Goal: Information Seeking & Learning: Learn about a topic

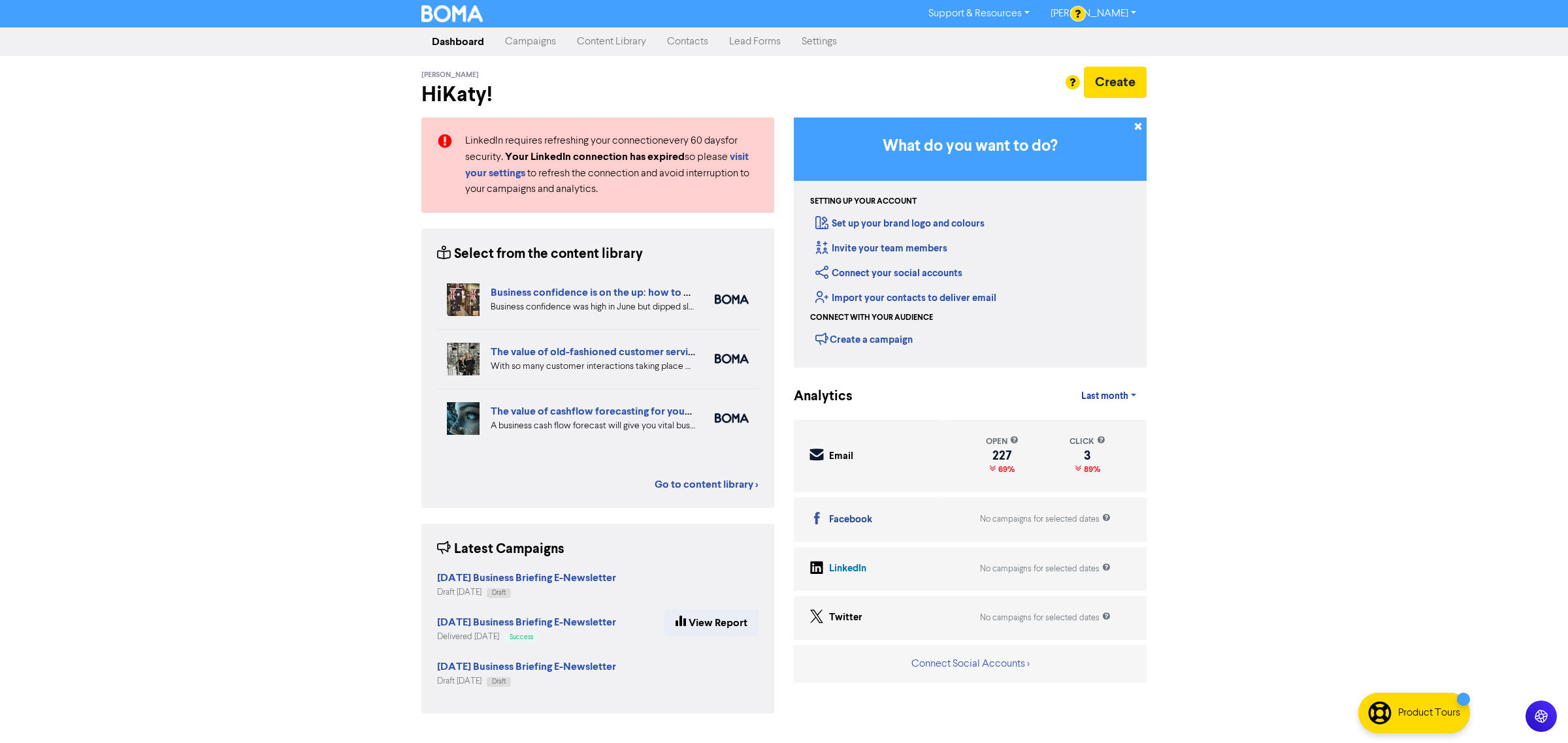
click at [540, 36] on link "Campaigns" at bounding box center [530, 41] width 72 height 26
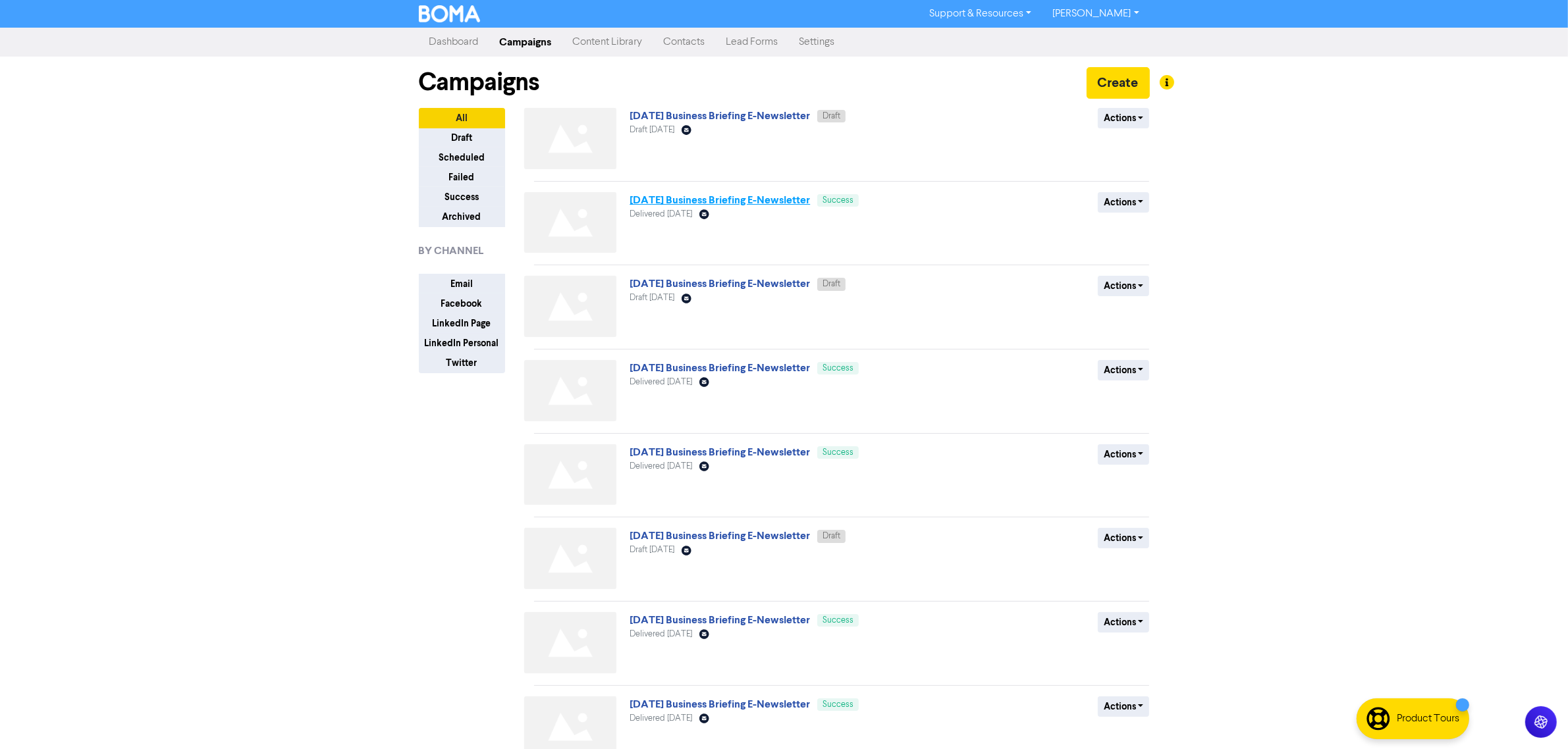
click at [724, 194] on link "[DATE] Business Briefing E-Newsletter" at bounding box center [720, 200] width 181 height 14
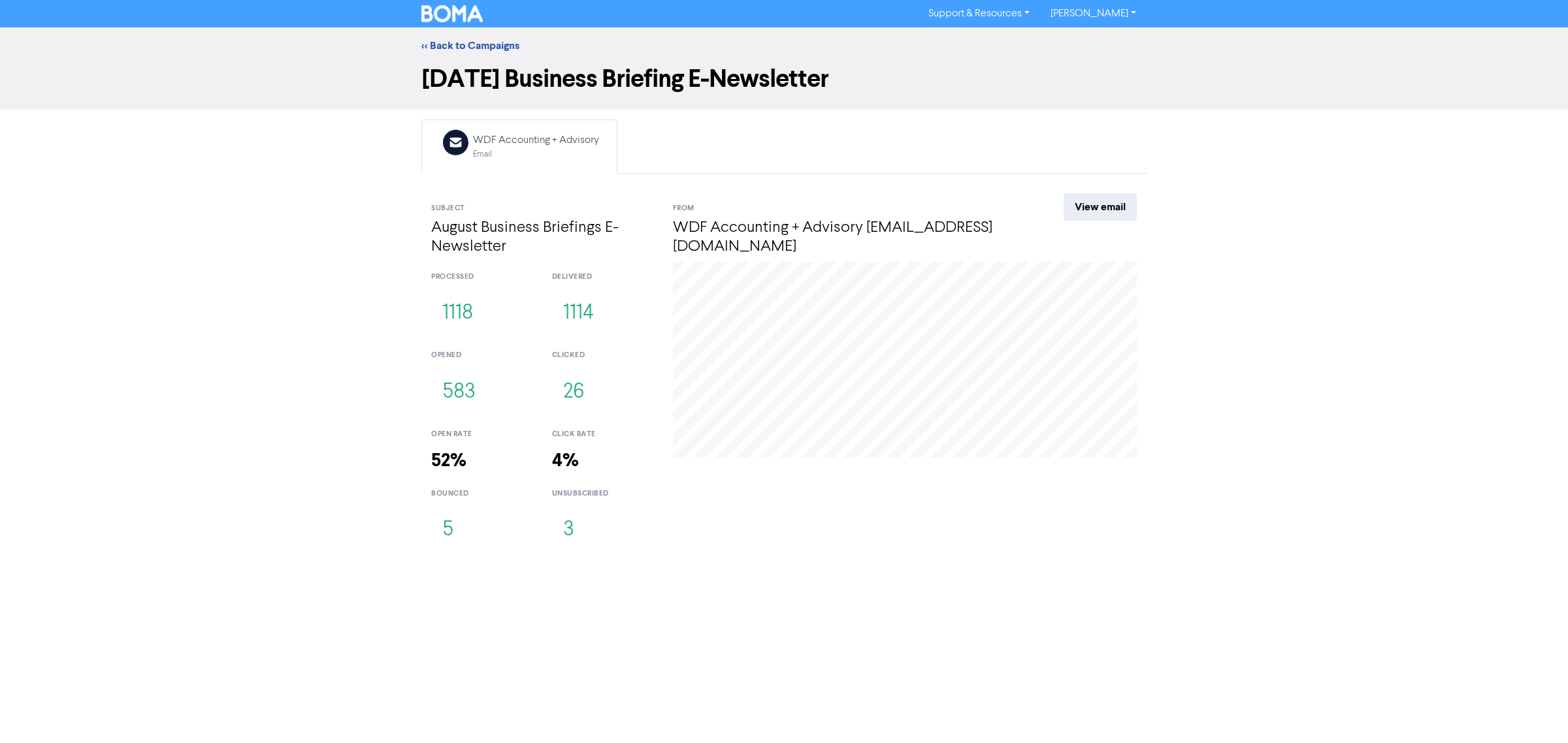
click at [437, 36] on div "<< Back to Campaigns" at bounding box center [784, 46] width 1568 height 36
click at [446, 41] on link "<< Back to Campaigns" at bounding box center [471, 46] width 98 height 13
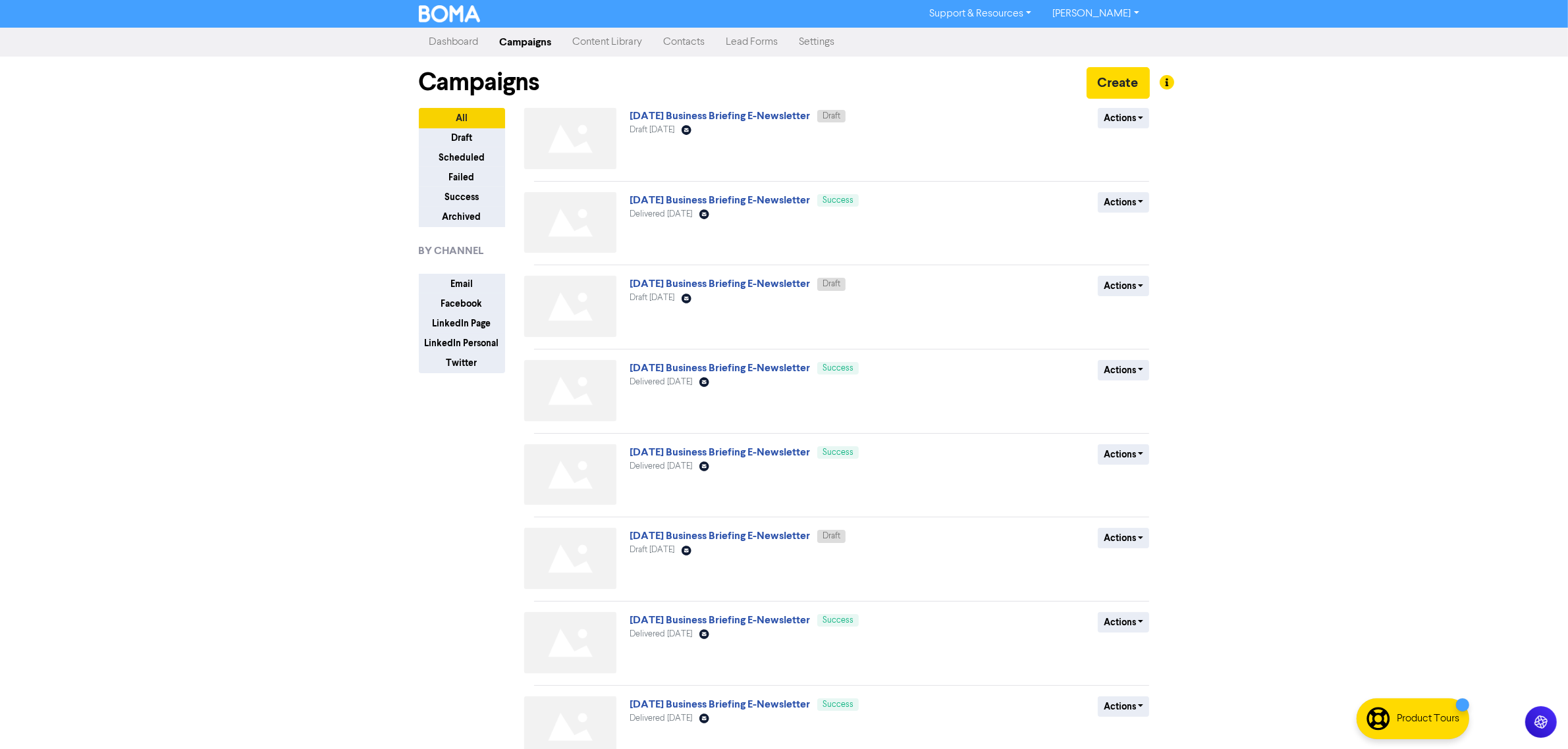
click at [614, 41] on link "Content Library" at bounding box center [607, 41] width 91 height 26
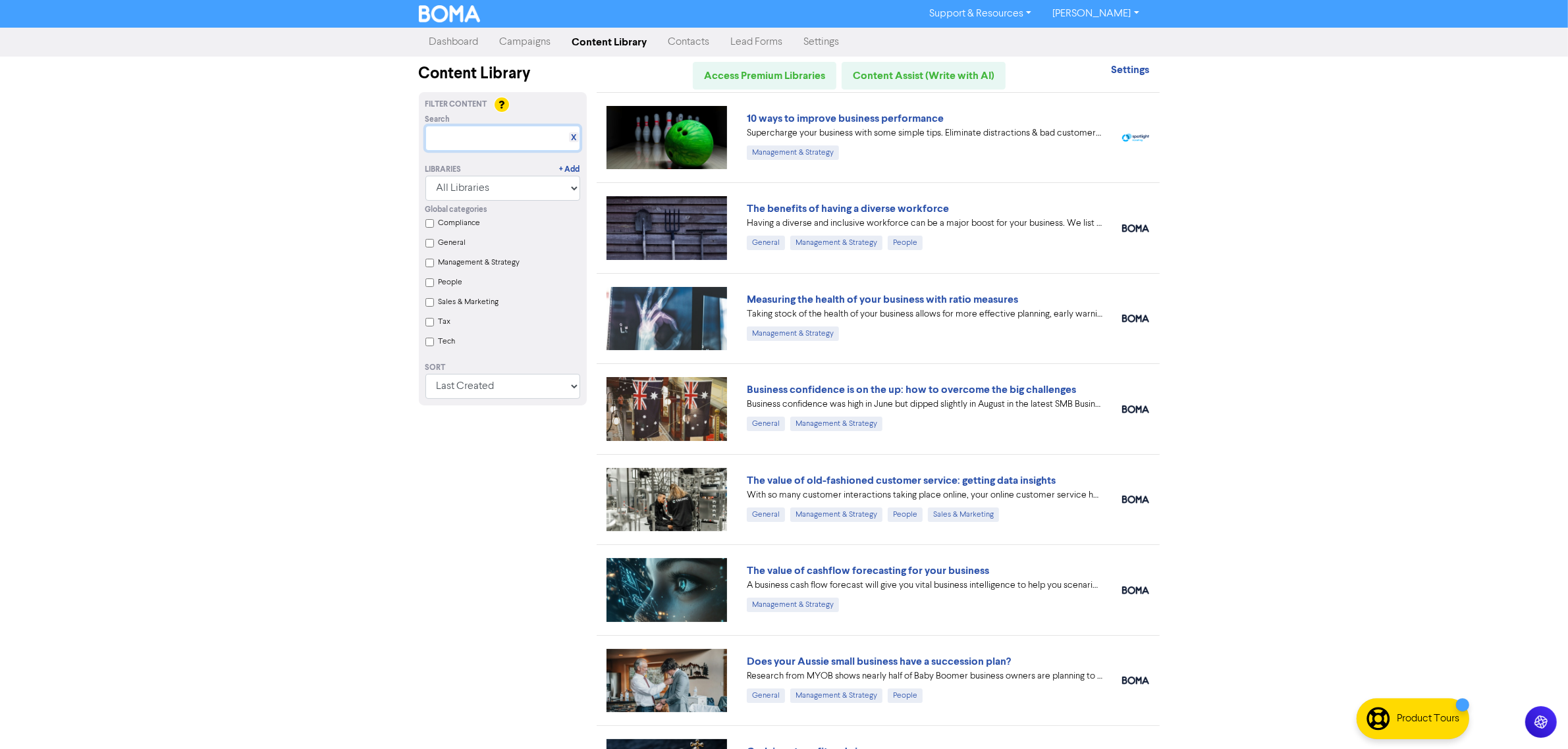
click at [522, 132] on input "text" at bounding box center [502, 138] width 154 height 25
click at [513, 129] on input "text" at bounding box center [502, 138] width 154 height 25
paste input "Should you buy or lease your business assets?"
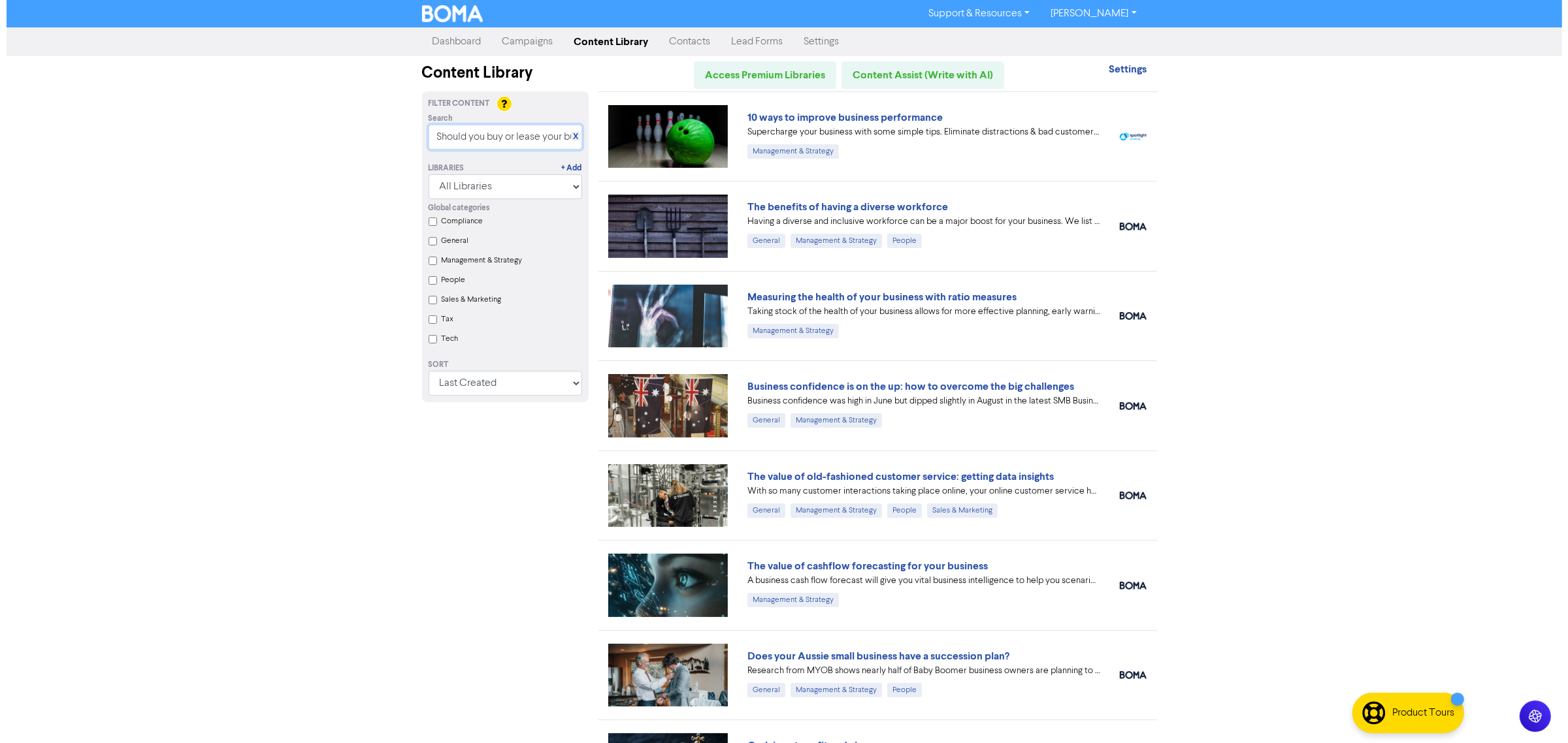
scroll to position [0, 66]
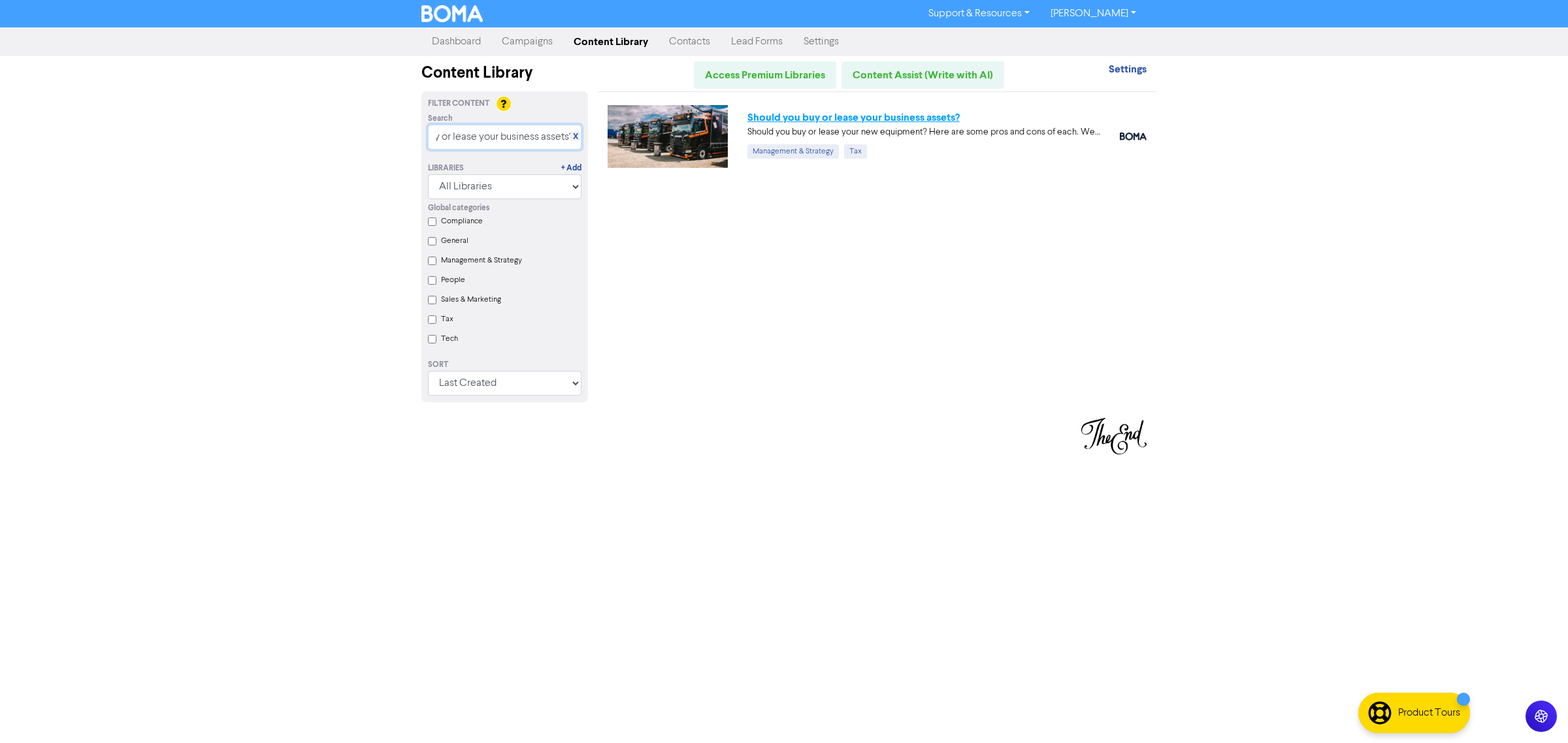
type input "Should you buy or lease your business assets?"
click at [788, 118] on link "Should you buy or lease your business assets?" at bounding box center [853, 118] width 212 height 13
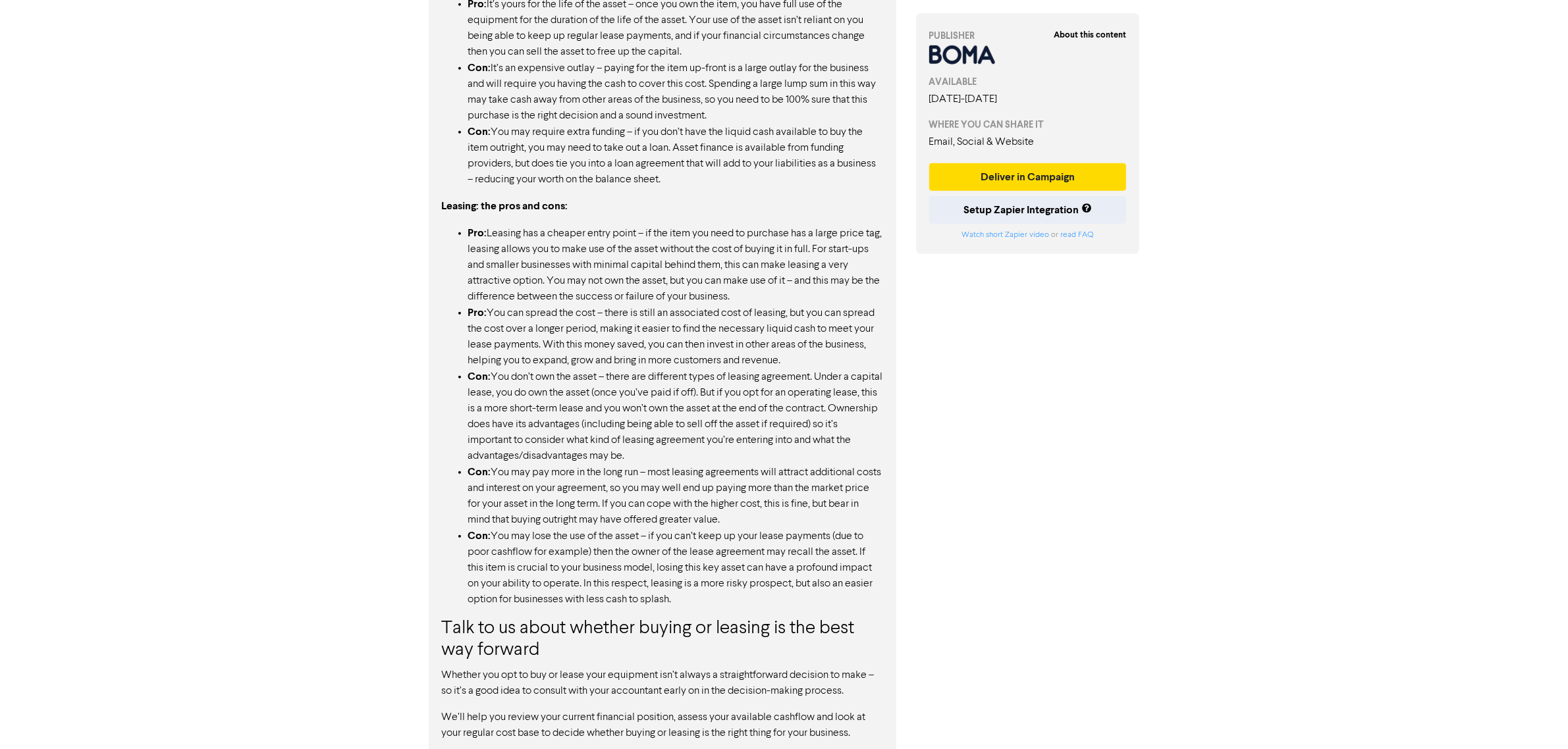
scroll to position [1065, 0]
